Goal: Entertainment & Leisure: Consume media (video, audio)

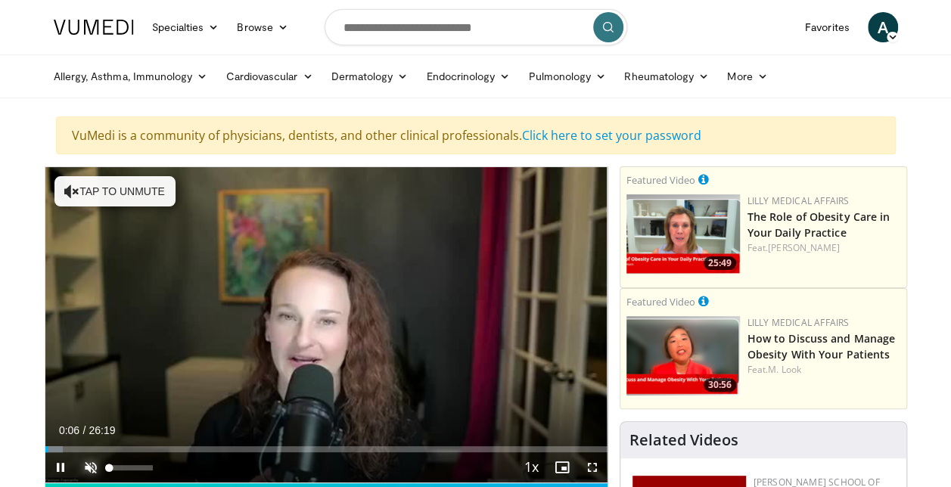
click at [89, 466] on span "Video Player" at bounding box center [91, 468] width 30 height 30
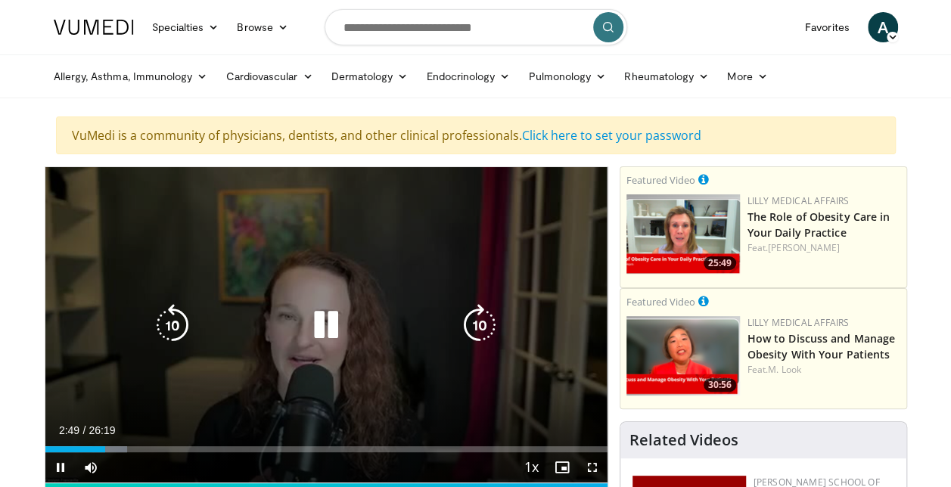
click at [329, 328] on icon "Video Player" at bounding box center [326, 325] width 42 height 42
click at [319, 319] on icon "Video Player" at bounding box center [326, 325] width 42 height 42
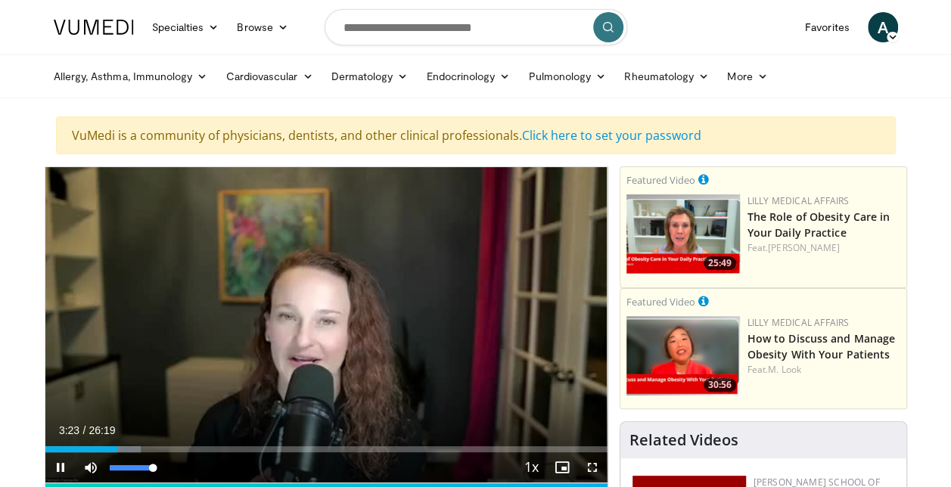
drag, startPoint x: 149, startPoint y: 469, endPoint x: 165, endPoint y: 469, distance: 15.9
click at [165, 469] on div "Mute 100%" at bounding box center [129, 468] width 106 height 30
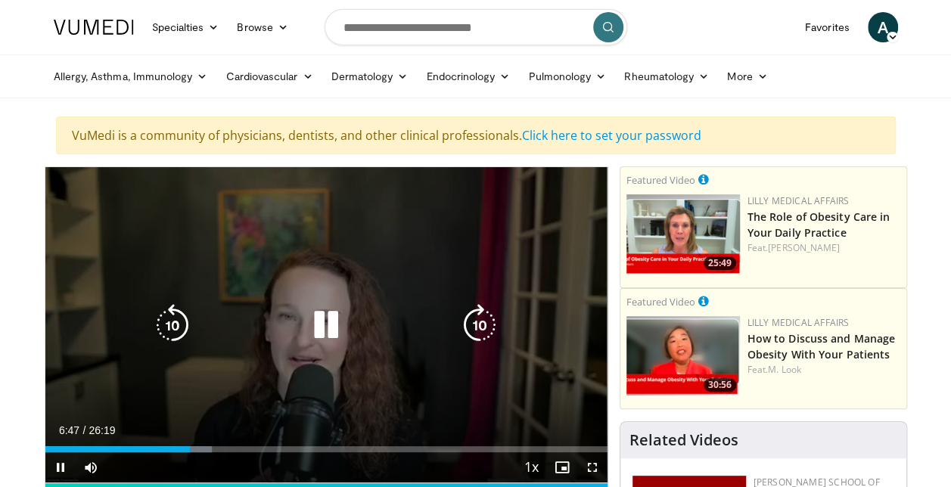
click at [326, 322] on icon "Video Player" at bounding box center [326, 325] width 42 height 42
click at [329, 325] on icon "Video Player" at bounding box center [326, 325] width 42 height 42
click at [325, 322] on icon "Video Player" at bounding box center [326, 325] width 42 height 42
